Goal: Transaction & Acquisition: Purchase product/service

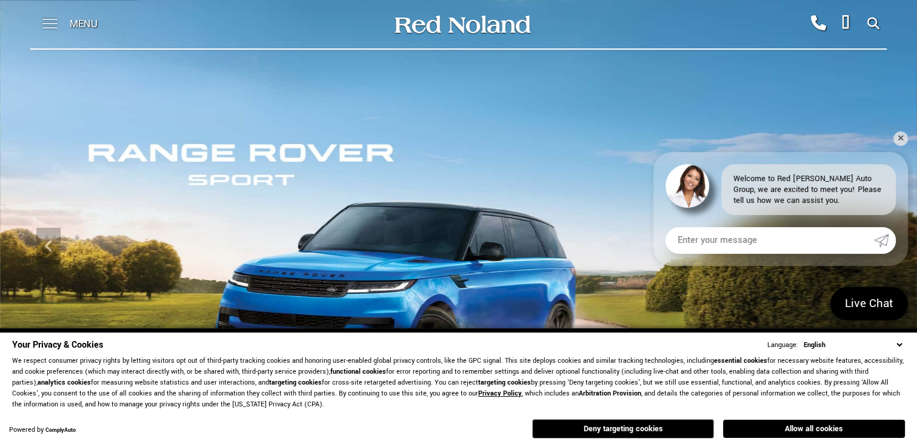
click at [50, 24] on span at bounding box center [49, 24] width 15 height 49
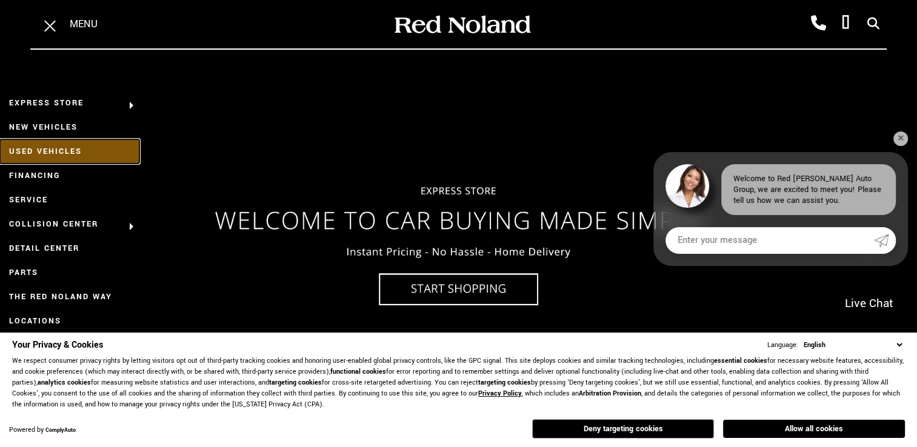
click at [55, 148] on link "Used Vehicles" at bounding box center [69, 151] width 139 height 24
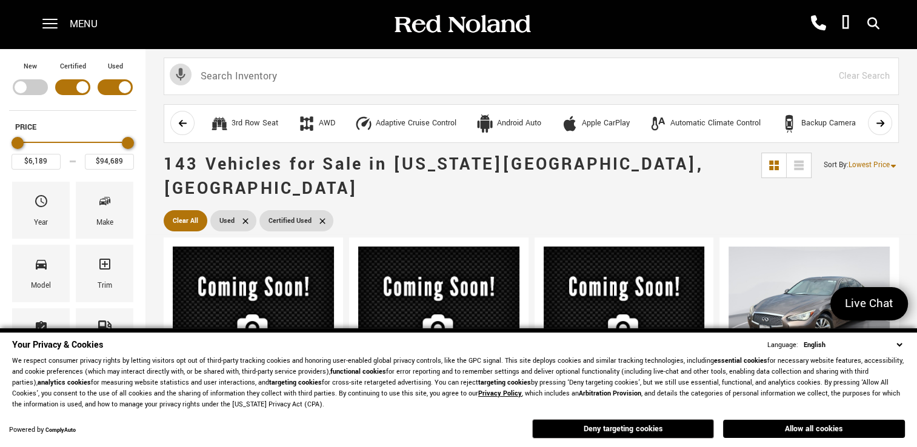
click at [893, 343] on select "English Spanish / Español English / United Kingdom Korean / 한국어 Vietnamese / Ti…" at bounding box center [853, 346] width 104 height 12
click at [903, 349] on select "English Spanish / Español English / United Kingdom Korean / 한국어 Vietnamese / Ti…" at bounding box center [853, 346] width 104 height 12
click at [905, 349] on div "Your Privacy & Cookies Language: English Spanish / Español English / United Kin…" at bounding box center [459, 389] width 898 height 107
click at [902, 347] on select "English Spanish / Español English / United Kingdom Korean / 한국어 Vietnamese / Ti…" at bounding box center [853, 346] width 104 height 12
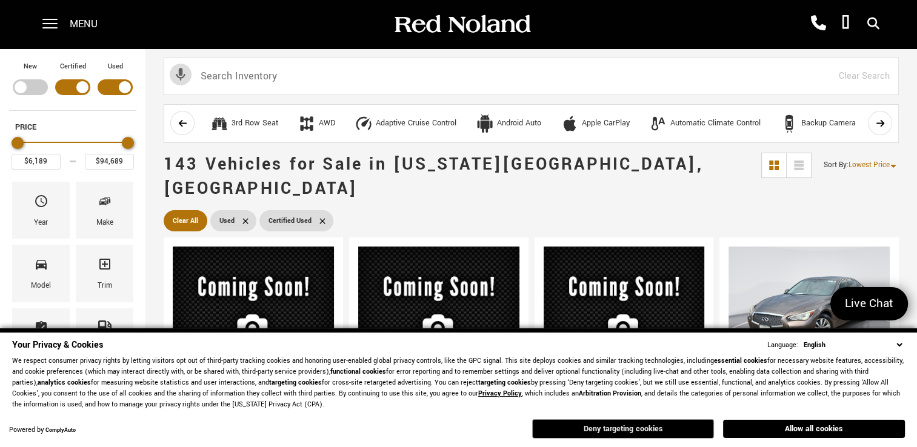
click at [638, 430] on button "Deny targeting cookies" at bounding box center [623, 429] width 182 height 19
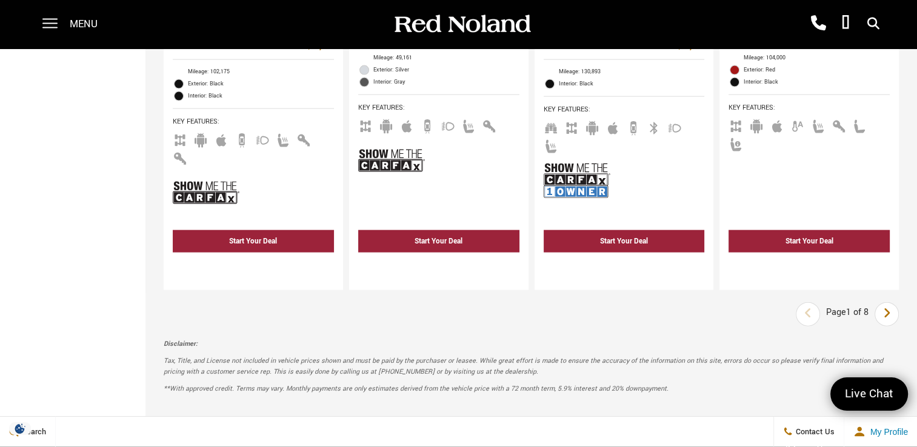
scroll to position [2716, 0]
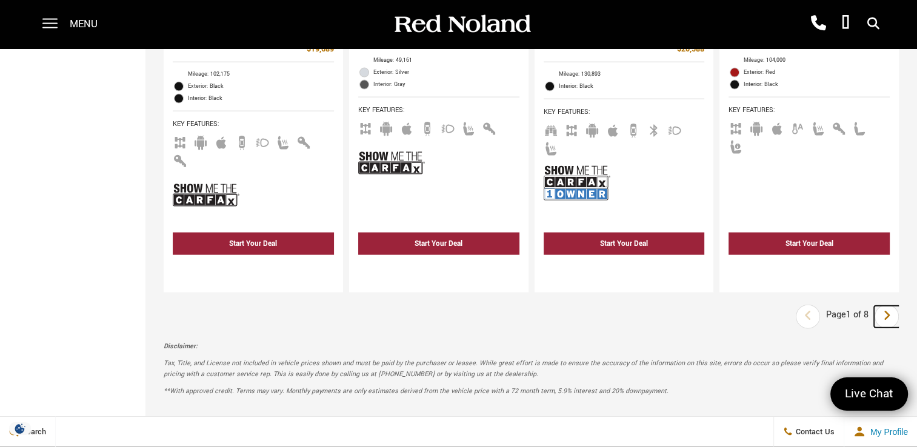
click at [900, 306] on link "Next" at bounding box center [887, 317] width 26 height 22
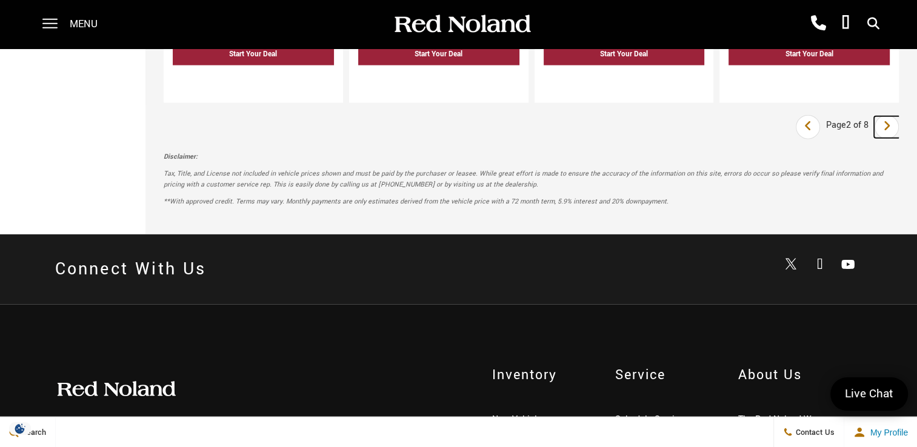
scroll to position [2908, 0]
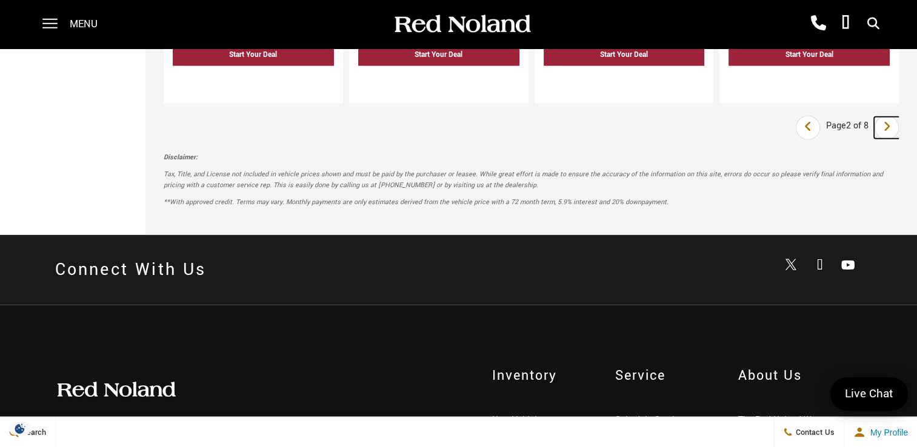
click at [891, 117] on icon "next page" at bounding box center [887, 126] width 8 height 19
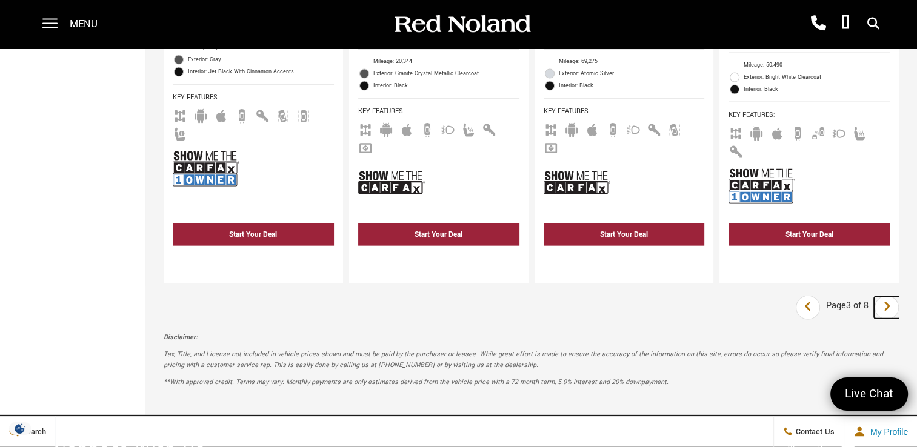
scroll to position [2683, 0]
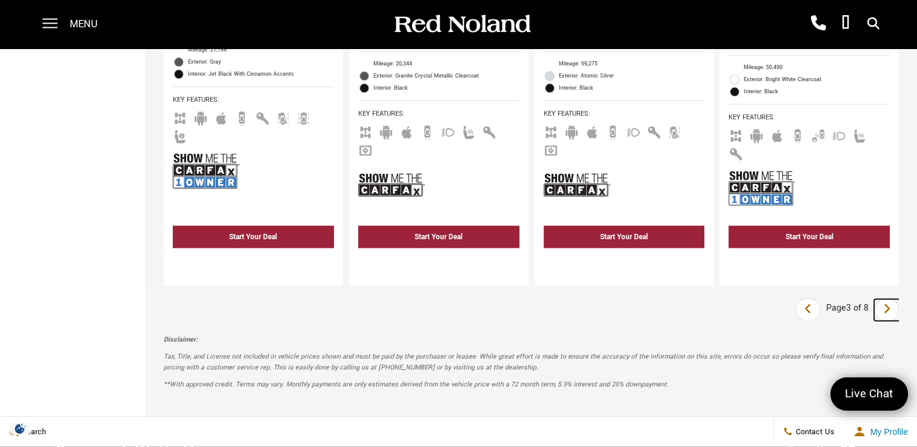
click at [900, 299] on link "Next" at bounding box center [887, 310] width 26 height 22
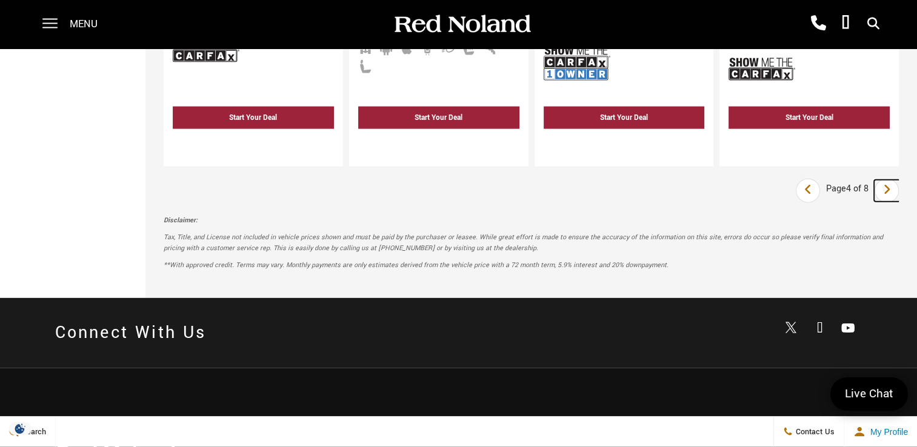
scroll to position [2800, 0]
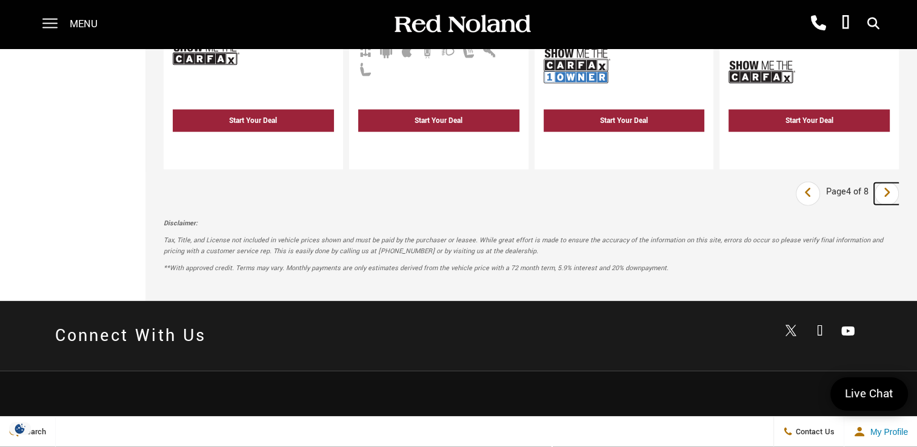
click at [891, 183] on icon "next page" at bounding box center [887, 192] width 8 height 19
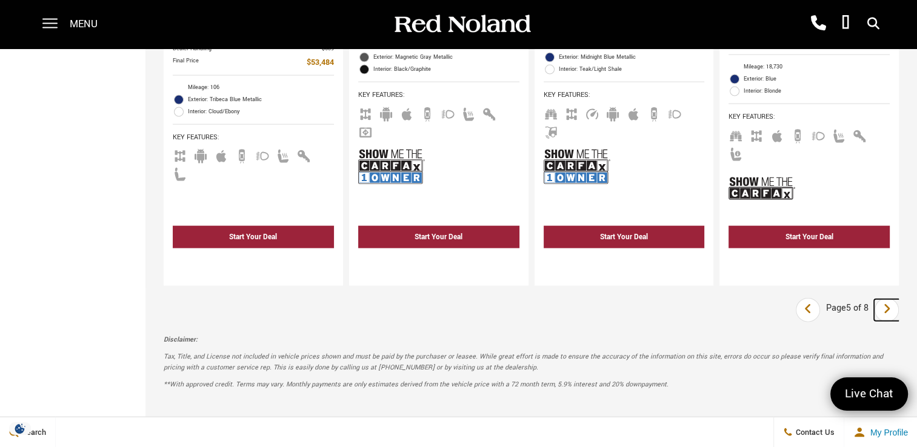
scroll to position [2755, 0]
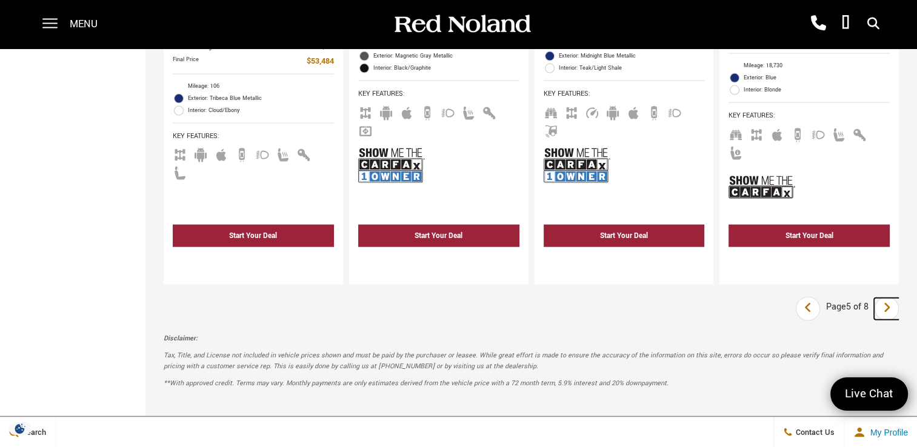
click at [900, 298] on link "Next" at bounding box center [887, 309] width 26 height 22
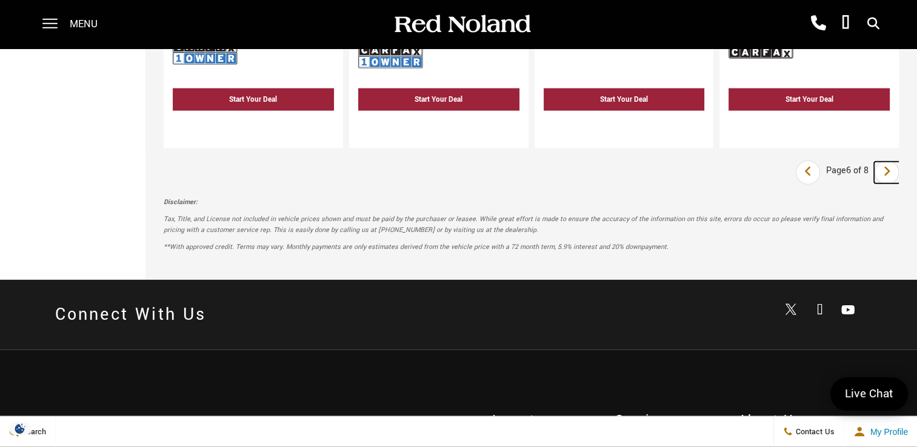
scroll to position [2879, 0]
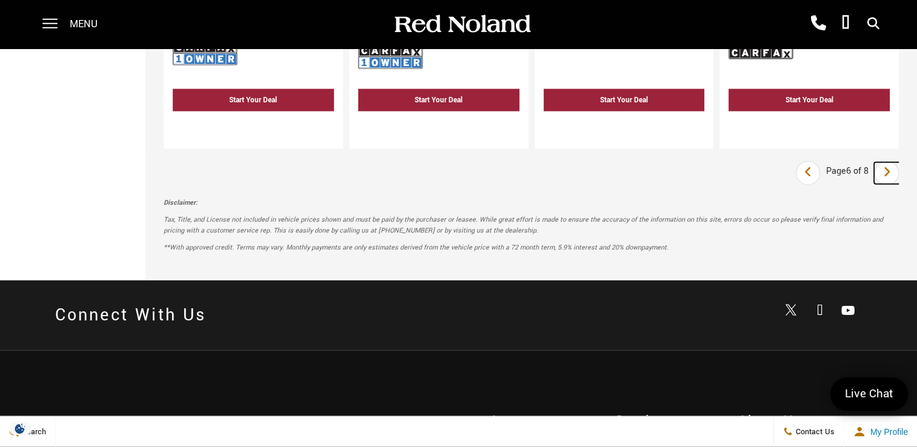
click at [891, 162] on icon "next page" at bounding box center [887, 171] width 8 height 19
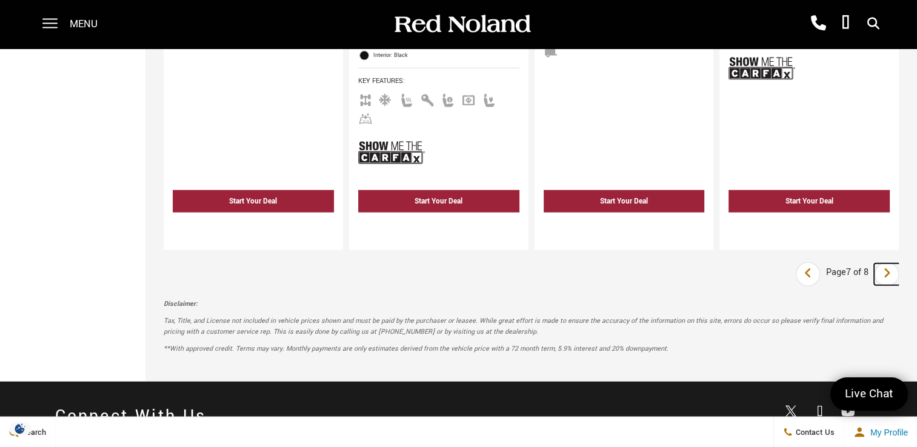
scroll to position [2738, 0]
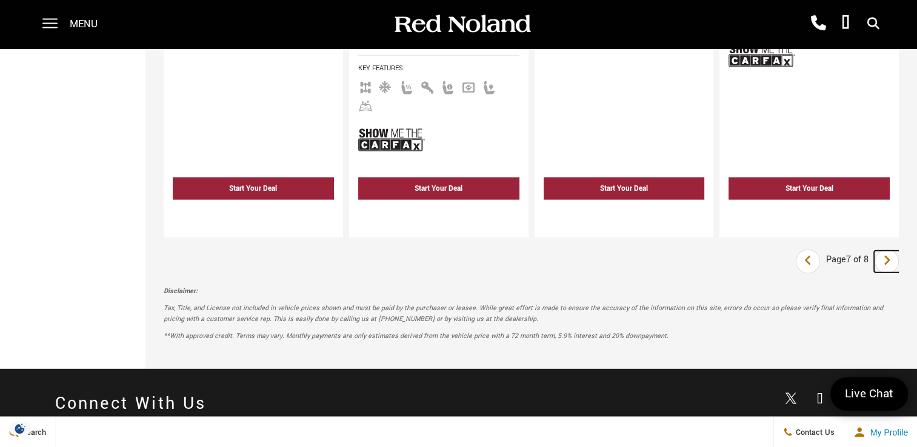
click at [891, 251] on icon "next page" at bounding box center [887, 260] width 8 height 19
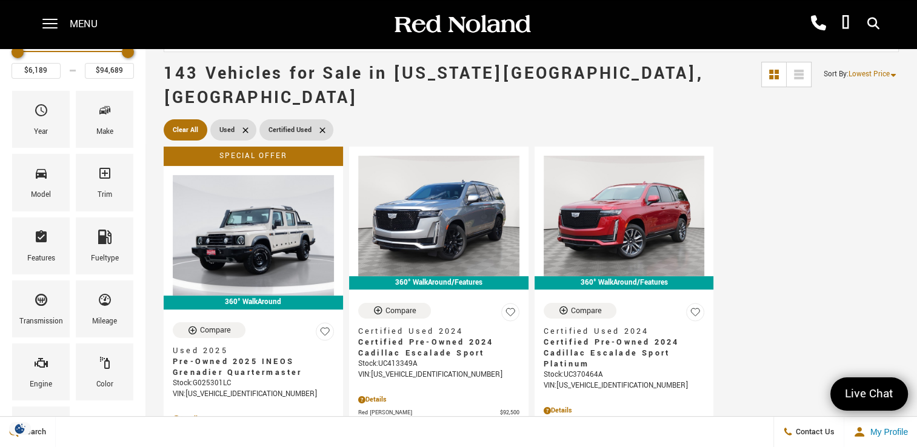
scroll to position [92, 0]
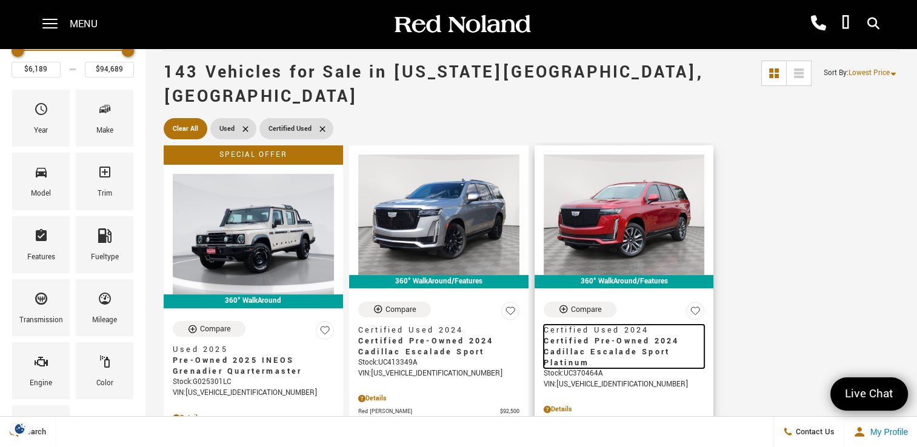
click at [581, 336] on span "Certified Pre-Owned 2024 Cadillac Escalade Sport Platinum" at bounding box center [620, 352] width 152 height 33
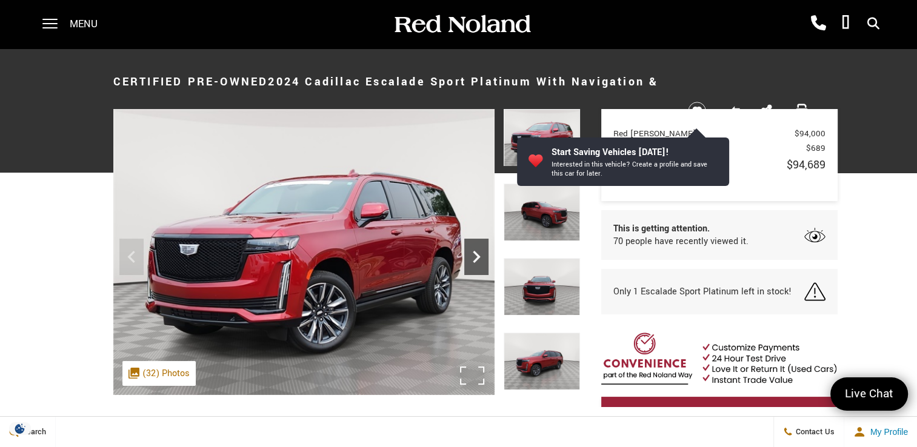
click at [473, 268] on icon "Next" at bounding box center [476, 257] width 24 height 24
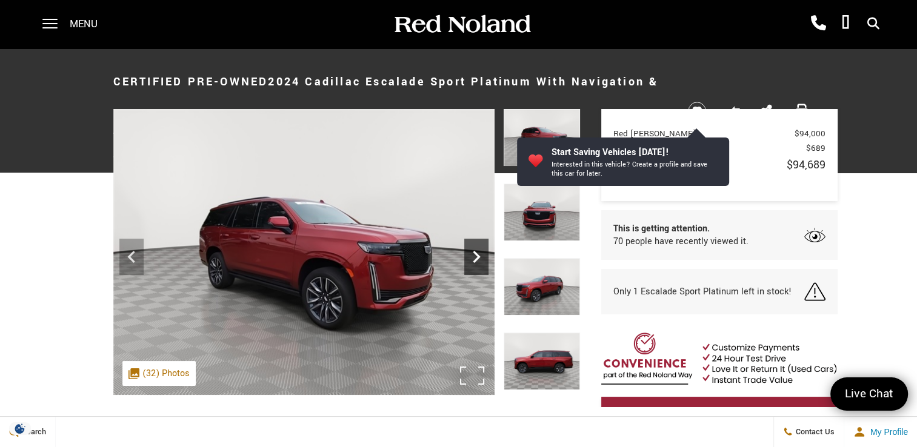
click at [473, 268] on icon "Next" at bounding box center [476, 257] width 24 height 24
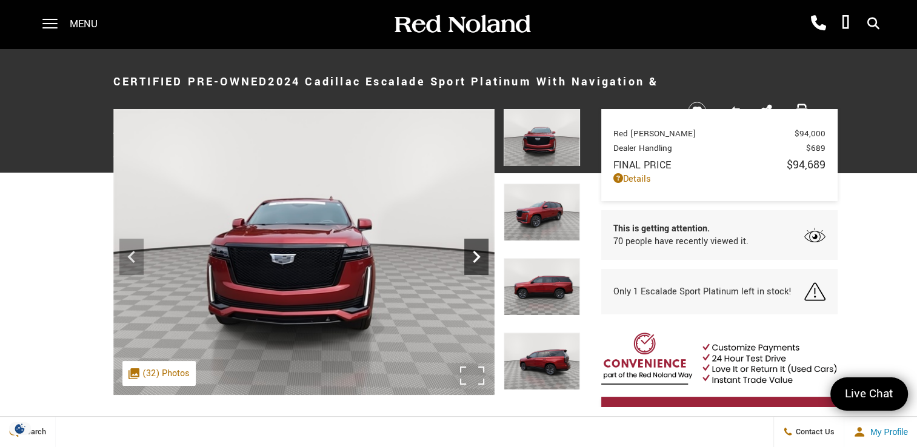
click at [473, 268] on icon "Next" at bounding box center [476, 257] width 24 height 24
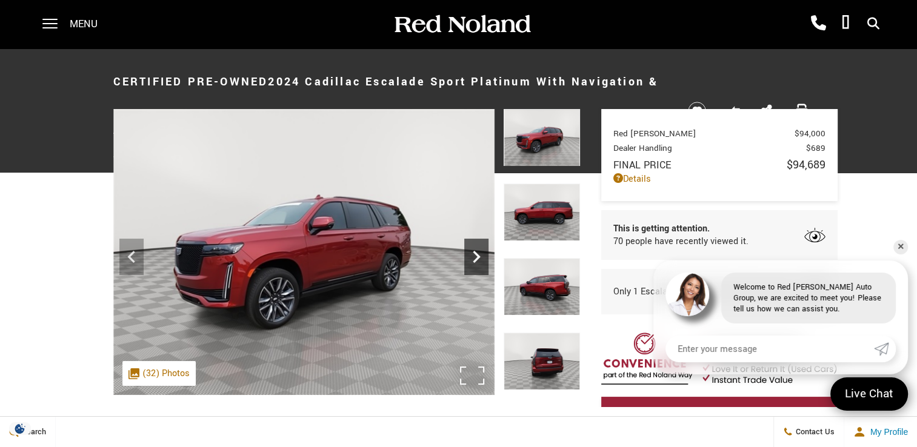
click at [473, 268] on icon "Next" at bounding box center [476, 257] width 24 height 24
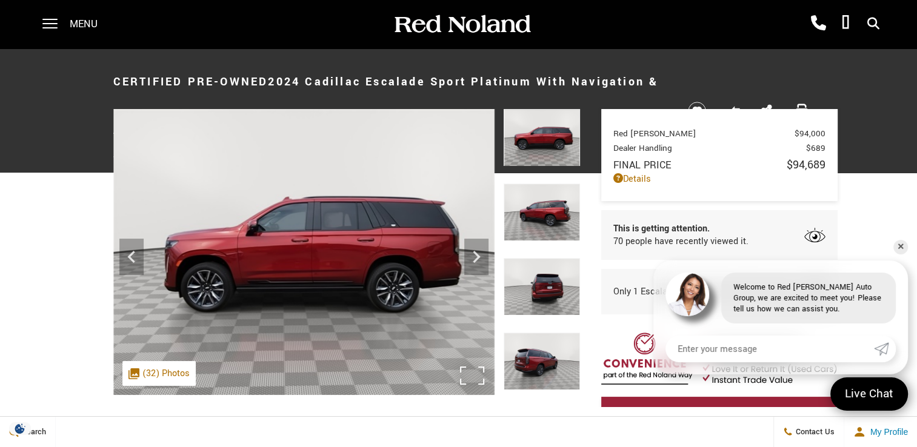
click at [348, 268] on img at bounding box center [303, 252] width 381 height 286
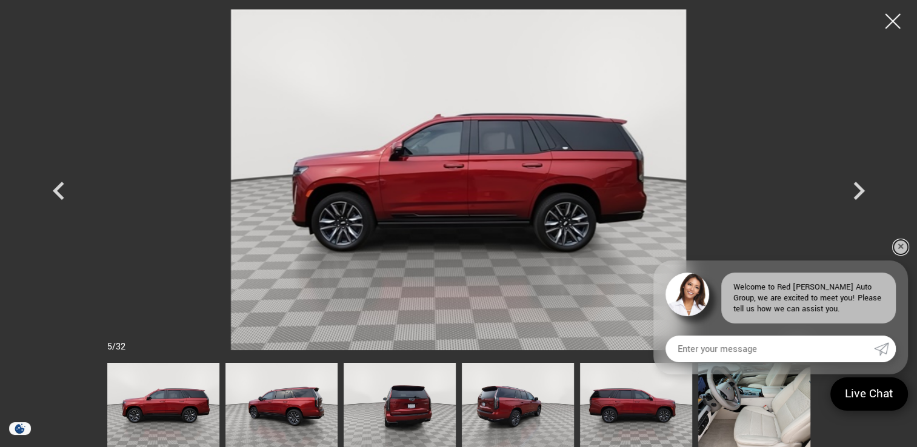
click at [902, 244] on link "✕" at bounding box center [901, 247] width 15 height 15
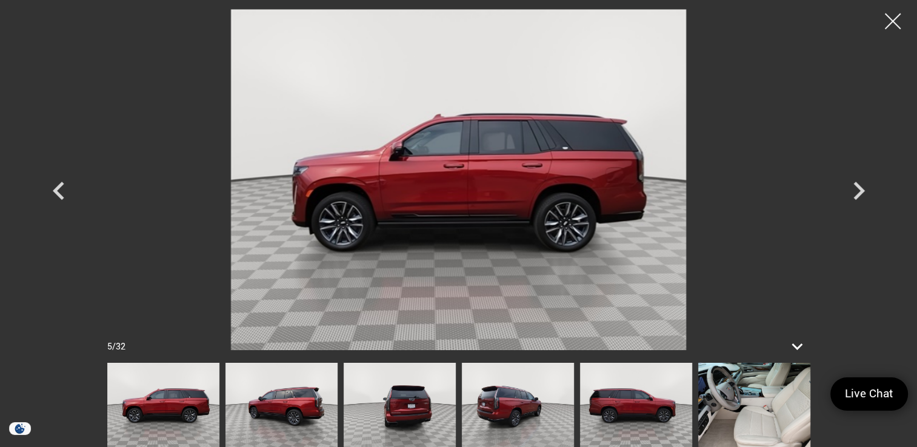
click at [898, 25] on div at bounding box center [893, 21] width 32 height 32
